Goal: Task Accomplishment & Management: Complete application form

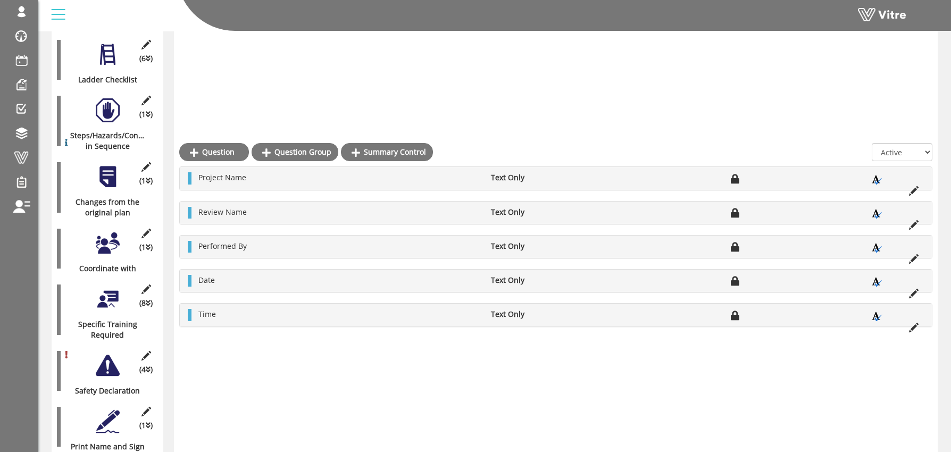
scroll to position [642, 0]
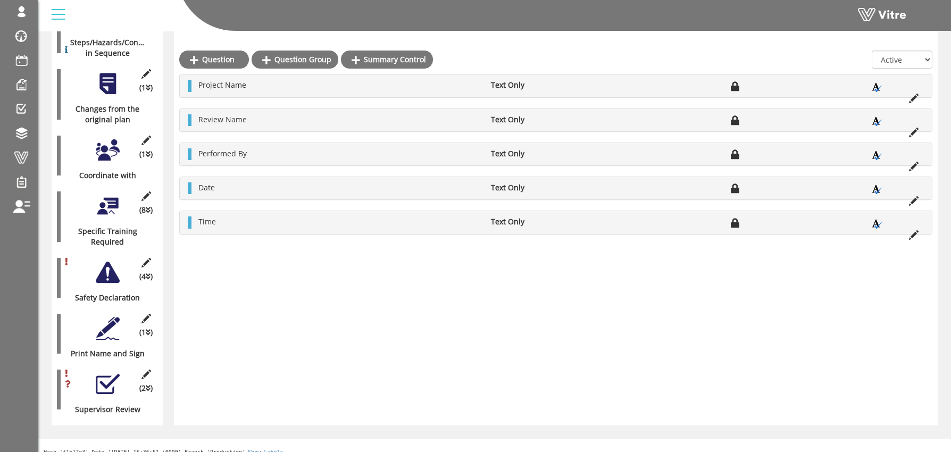
click at [111, 376] on div at bounding box center [108, 385] width 24 height 24
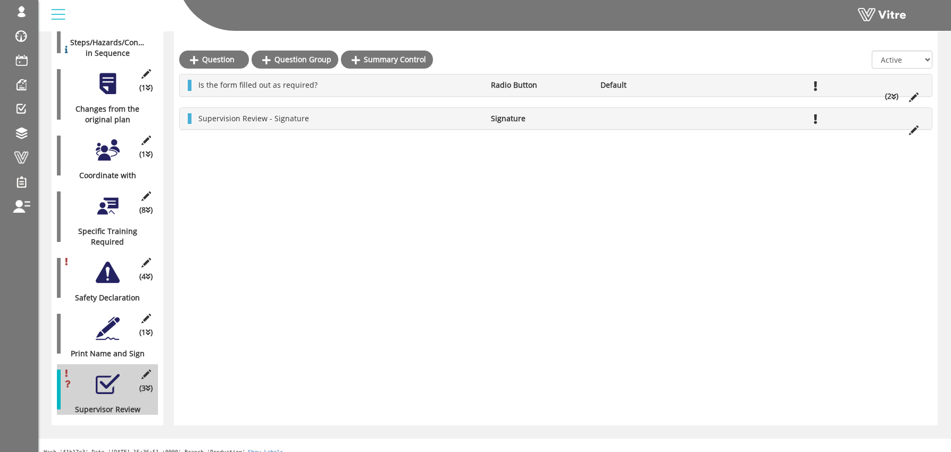
click at [339, 120] on li "Supervision Review - Signature" at bounding box center [339, 118] width 293 height 11
drag, startPoint x: 310, startPoint y: 84, endPoint x: 311, endPoint y: 122, distance: 37.8
click at [311, 122] on div "Is the form filled out as required? Radio Button Default (2 ) Answer Yes No Add…" at bounding box center [556, 102] width 754 height 56
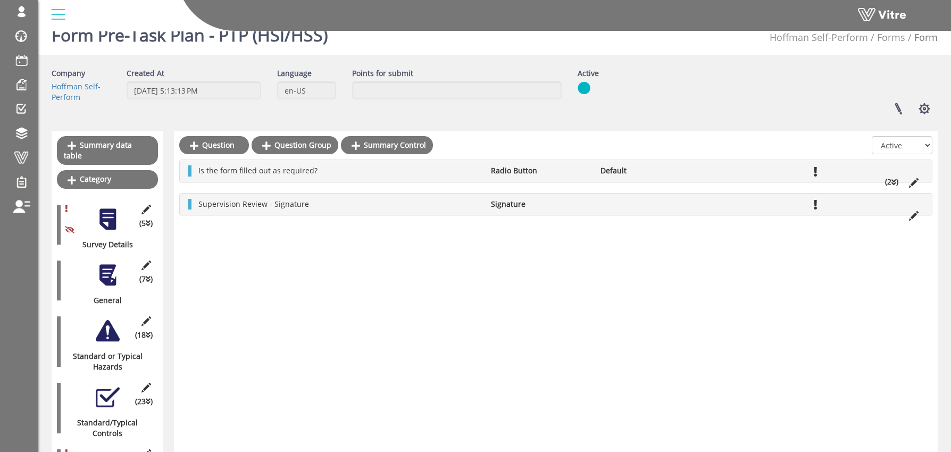
scroll to position [0, 0]
